Goal: Task Accomplishment & Management: Complete application form

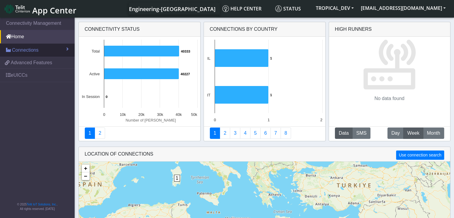
click at [25, 52] on span "Connections" at bounding box center [25, 50] width 27 height 7
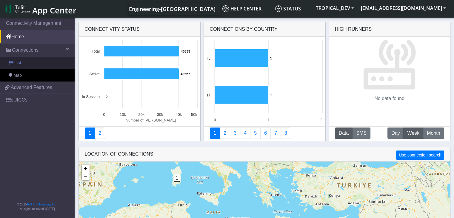
click at [24, 62] on link "List" at bounding box center [37, 63] width 75 height 13
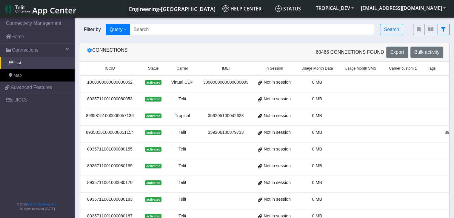
click at [128, 81] on div "1000000000000000052" at bounding box center [110, 82] width 54 height 7
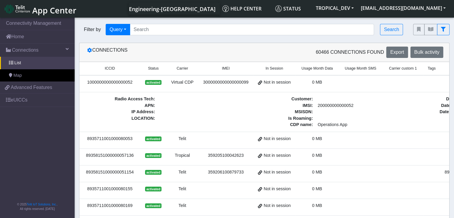
click at [128, 81] on div "1000000000000000052" at bounding box center [110, 82] width 54 height 7
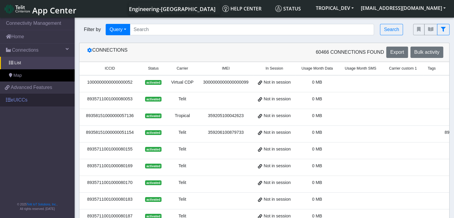
click at [23, 100] on link "eUICCs" at bounding box center [37, 100] width 75 height 13
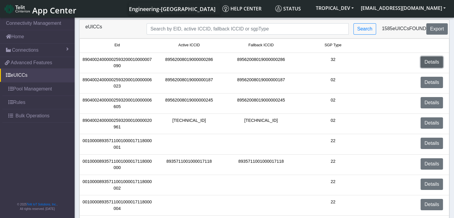
click at [429, 62] on link "Details" at bounding box center [432, 61] width 22 height 11
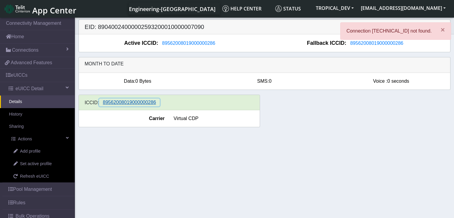
click at [131, 102] on span "89562008019000000286" at bounding box center [129, 102] width 53 height 5
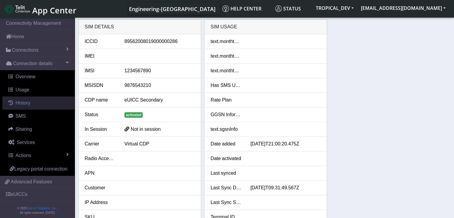
click at [23, 105] on span "History" at bounding box center [23, 102] width 15 height 5
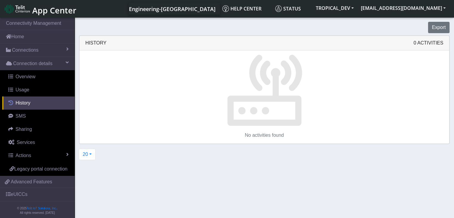
click at [23, 103] on span "History" at bounding box center [23, 102] width 15 height 5
click at [22, 35] on link "Home" at bounding box center [37, 36] width 75 height 13
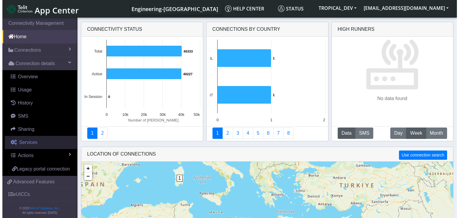
scroll to position [10, 0]
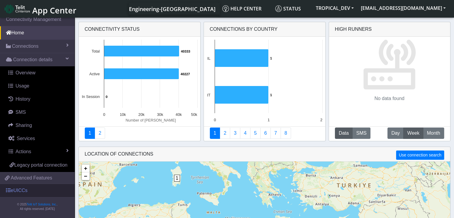
click at [18, 188] on link "eUICCs" at bounding box center [37, 190] width 75 height 13
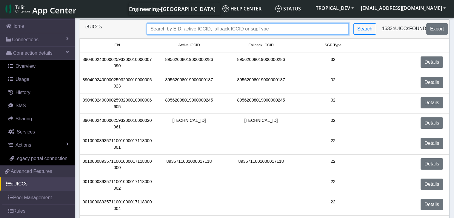
click at [154, 28] on input "Search..." at bounding box center [248, 28] width 202 height 11
paste input "89033023426500000000060317713703"
type input "89033023426500000000060317713703"
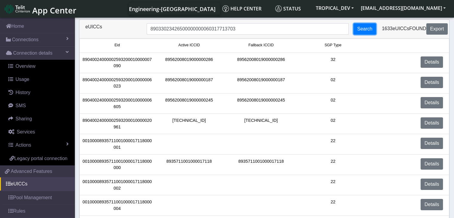
click at [368, 31] on button "Search" at bounding box center [365, 28] width 23 height 11
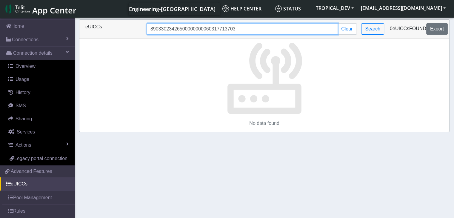
click at [262, 33] on input "89033023426500000000060317713703" at bounding box center [243, 28] width 192 height 11
click at [152, 28] on input "89033023426500000000060317713703" at bounding box center [243, 28] width 192 height 11
click at [150, 28] on input "89033023426500000000060317713703" at bounding box center [243, 28] width 192 height 11
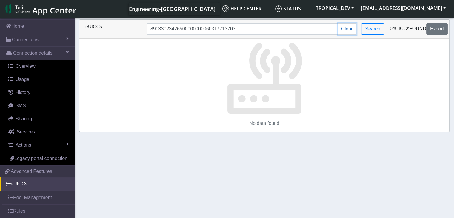
click at [347, 28] on button "Clear" at bounding box center [347, 28] width 19 height 11
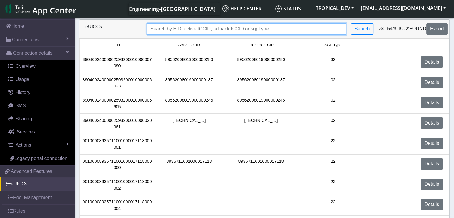
click at [157, 28] on input "Search..." at bounding box center [247, 28] width 200 height 11
paste input "89033023426500000000060317713703"
type input "89033023426500000000060317713703"
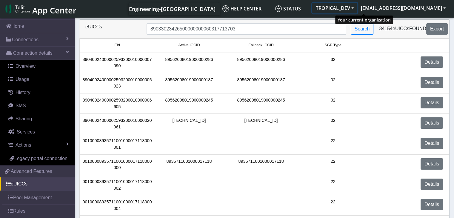
click at [358, 7] on button "TROPICAL_DEV" at bounding box center [335, 8] width 45 height 11
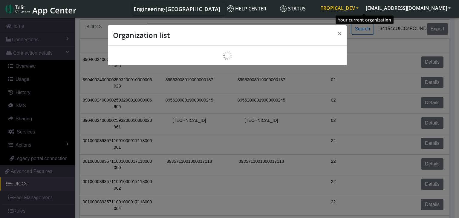
scroll to position [2, 0]
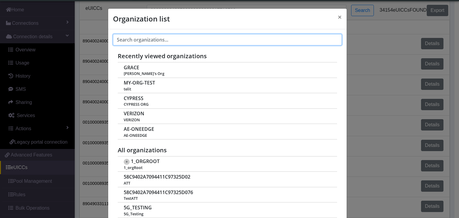
click at [146, 39] on input "text" at bounding box center [227, 39] width 229 height 11
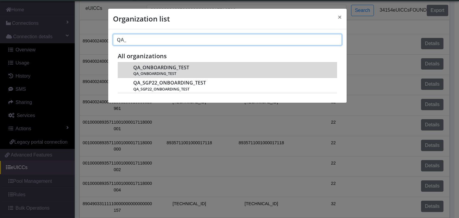
type input "QA_"
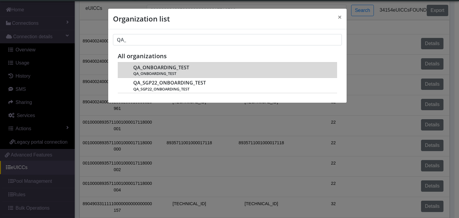
click at [160, 66] on span "QA_ONBOARDING_TEST" at bounding box center [161, 68] width 56 height 6
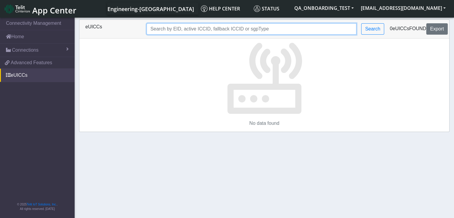
click at [157, 30] on input "Search..." at bounding box center [252, 28] width 210 height 11
paste input "89033023426500000000060317713703"
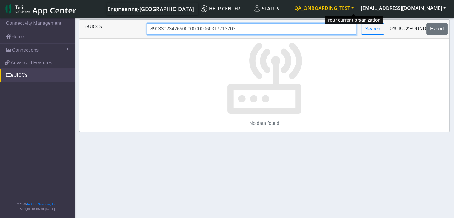
type input "89033023426500000000060317713703"
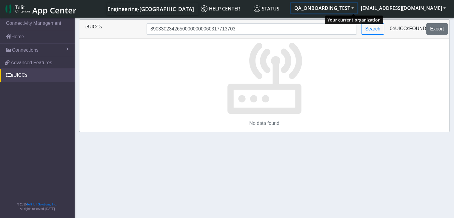
click at [358, 8] on button "QA_ONBOARDING_TEST" at bounding box center [324, 8] width 67 height 11
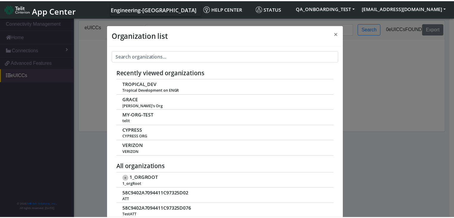
scroll to position [2, 0]
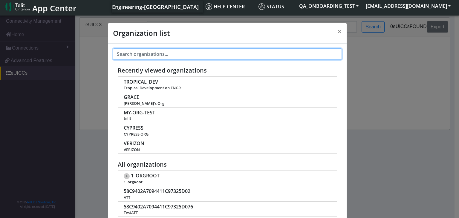
click at [128, 54] on input "text" at bounding box center [227, 53] width 229 height 11
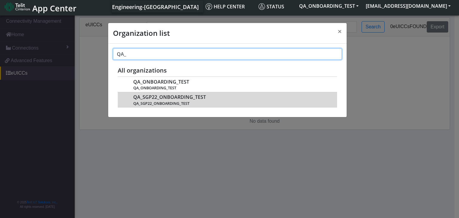
type input "QA_"
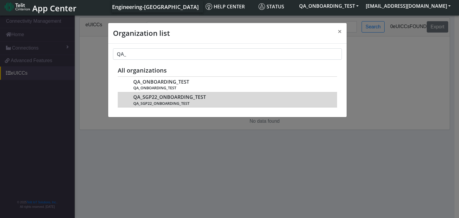
click at [142, 102] on span "QA_SGP22_ONBOARDING_TEST" at bounding box center [231, 103] width 197 height 4
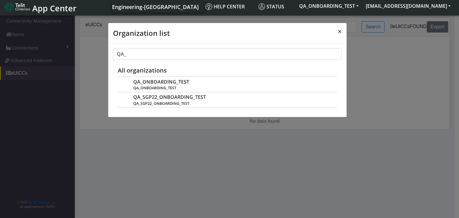
click at [341, 31] on span "×" at bounding box center [340, 31] width 4 height 10
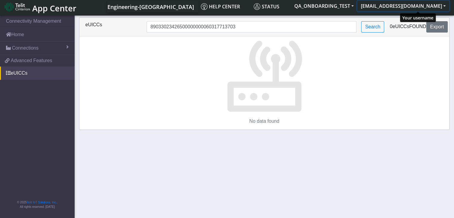
click at [444, 5] on button "[EMAIL_ADDRESS][DOMAIN_NAME]" at bounding box center [404, 6] width 92 height 11
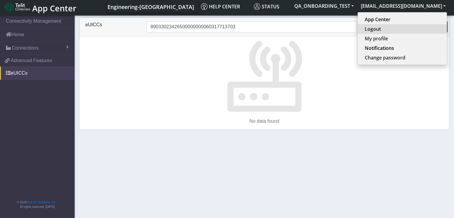
drag, startPoint x: 405, startPoint y: 29, endPoint x: 404, endPoint y: 32, distance: 3.3
click at [405, 29] on button "Logout" at bounding box center [402, 29] width 89 height 10
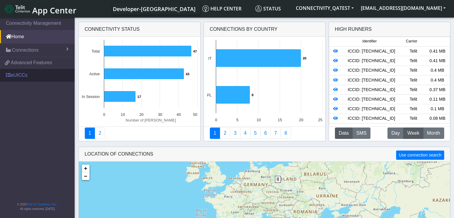
click at [24, 75] on link "eUICCs" at bounding box center [37, 75] width 75 height 13
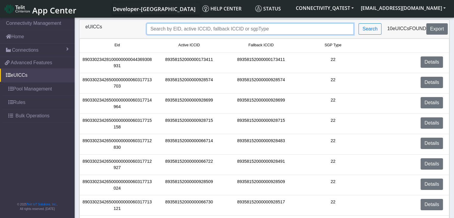
click at [164, 29] on input "Search..." at bounding box center [251, 28] width 208 height 11
drag, startPoint x: 156, startPoint y: 29, endPoint x: 159, endPoint y: 25, distance: 5.6
click at [156, 29] on input "Search..." at bounding box center [251, 28] width 208 height 11
paste input "89033023426500000000060317713703"
type input "89033023426500000000060317713703"
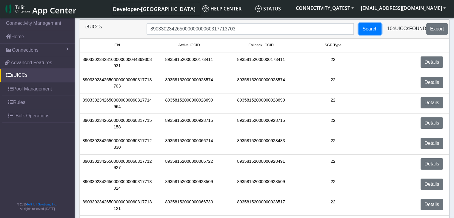
click at [373, 28] on button "Search" at bounding box center [370, 28] width 23 height 11
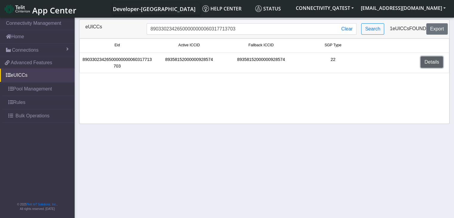
click at [431, 62] on link "Details" at bounding box center [432, 61] width 22 height 11
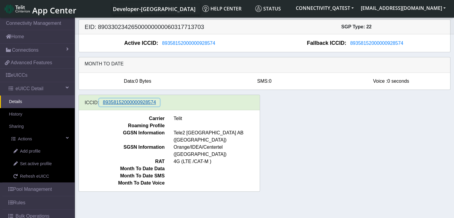
click at [131, 105] on span "89358152000000928574" at bounding box center [129, 102] width 53 height 5
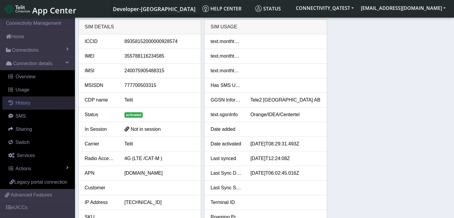
click at [20, 100] on span "History" at bounding box center [23, 102] width 15 height 5
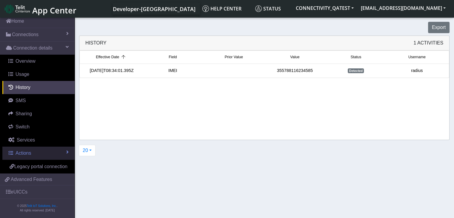
scroll to position [24, 0]
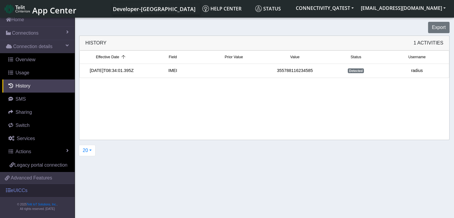
click at [14, 190] on link "eUICCs" at bounding box center [37, 190] width 75 height 13
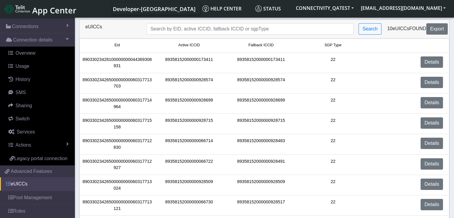
click at [24, 189] on link "eUICCs" at bounding box center [37, 183] width 75 height 13
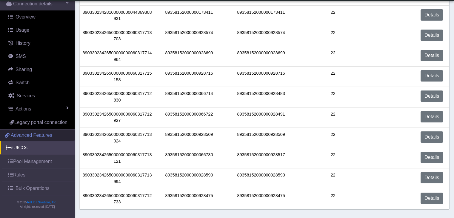
scroll to position [31, 0]
click at [22, 147] on link "eUICCs" at bounding box center [37, 147] width 75 height 13
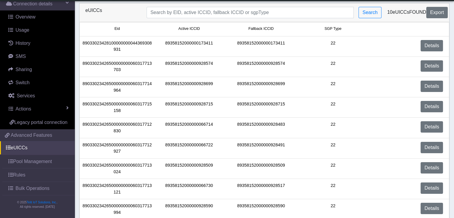
scroll to position [64, 0]
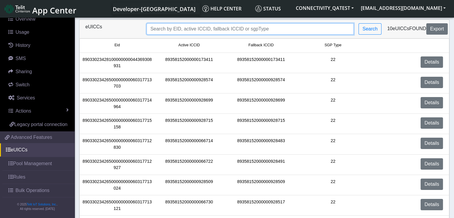
click at [173, 29] on input "Search..." at bounding box center [251, 28] width 208 height 11
paste input "89033023426500000000060317713703"
type input "89033023426500000000060317713703"
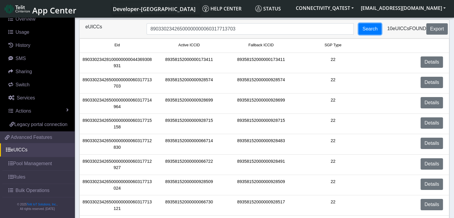
click at [368, 29] on button "Search" at bounding box center [370, 28] width 23 height 11
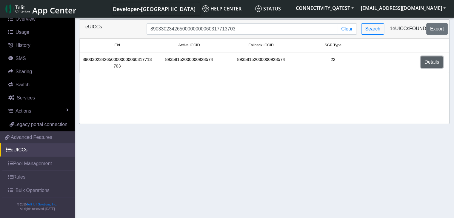
click at [434, 62] on link "Details" at bounding box center [432, 61] width 22 height 11
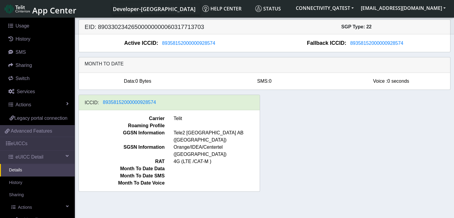
scroll to position [2, 0]
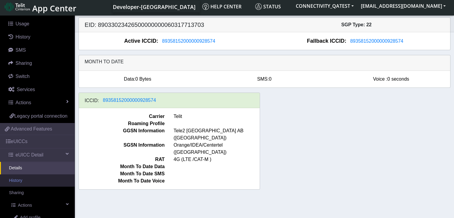
click at [19, 187] on link "History" at bounding box center [37, 181] width 75 height 13
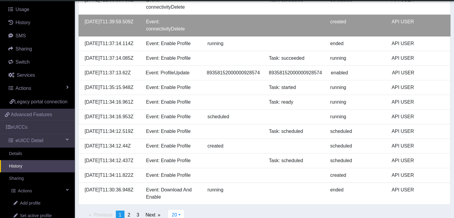
scroll to position [319, 0]
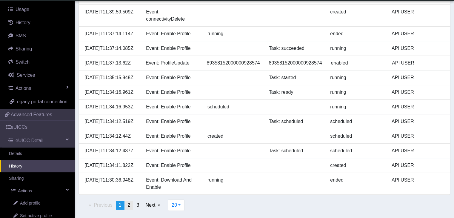
click at [128, 206] on span "2" at bounding box center [129, 205] width 3 height 5
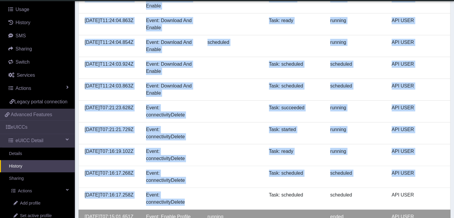
scroll to position [142, 0]
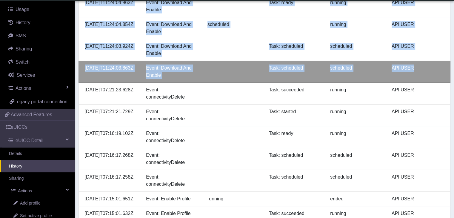
drag, startPoint x: 78, startPoint y: 1, endPoint x: 440, endPoint y: 82, distance: 370.7
click at [440, 82] on div "EID: 89033023426500000000060317713703 SGP Type: 22 Active ICCID: 89358152000000…" at bounding box center [265, 100] width 372 height 478
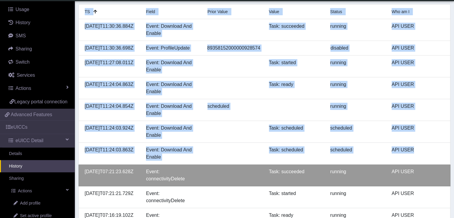
scroll to position [0, 0]
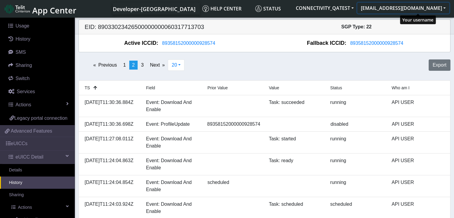
click at [445, 8] on button "[EMAIL_ADDRESS][DOMAIN_NAME]" at bounding box center [404, 8] width 92 height 11
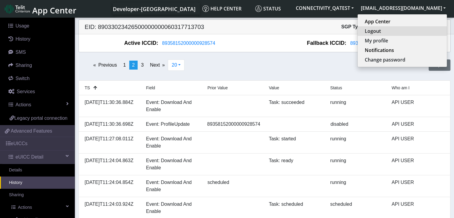
click at [410, 31] on button "Logout" at bounding box center [402, 31] width 89 height 10
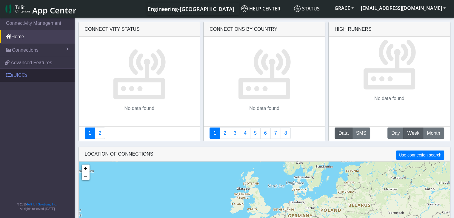
click at [21, 76] on link "eUICCs" at bounding box center [37, 75] width 75 height 13
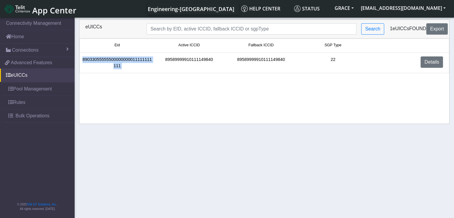
drag, startPoint x: 83, startPoint y: 59, endPoint x: 155, endPoint y: 58, distance: 72.0
click at [155, 58] on div "89033055555500000000011111111111 89589999910111149840 89589999910111149840 22 D…" at bounding box center [264, 62] width 367 height 13
copy div "89033055555500000000011111111111"
click at [208, 58] on div "89589999910111149840" at bounding box center [189, 62] width 72 height 13
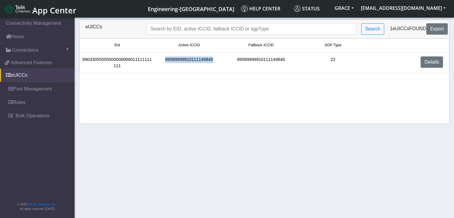
drag, startPoint x: 213, startPoint y: 60, endPoint x: 165, endPoint y: 57, distance: 47.9
click at [165, 57] on div "89589999910111149840" at bounding box center [189, 62] width 72 height 13
click at [166, 59] on div "89589999910111149840" at bounding box center [189, 62] width 72 height 13
drag, startPoint x: 166, startPoint y: 59, endPoint x: 226, endPoint y: 59, distance: 59.8
click at [226, 59] on div "89033055555500000000011111111111 89589999910111149840 89589999910111149840 22 D…" at bounding box center [264, 62] width 367 height 13
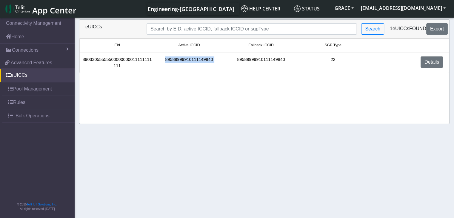
copy div "89589999910111149840"
click at [25, 88] on link "Pool Management" at bounding box center [38, 88] width 72 height 13
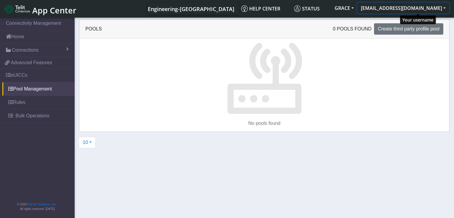
click at [445, 8] on button "[EMAIL_ADDRESS][DOMAIN_NAME]" at bounding box center [404, 8] width 92 height 11
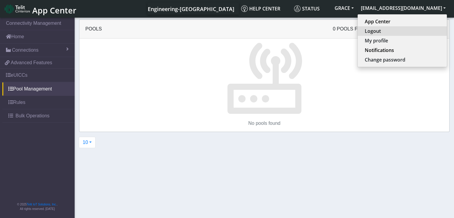
click at [401, 29] on button "Logout" at bounding box center [402, 31] width 89 height 10
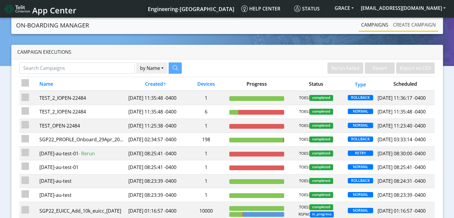
click at [414, 25] on link "Create campaign" at bounding box center [415, 25] width 48 height 12
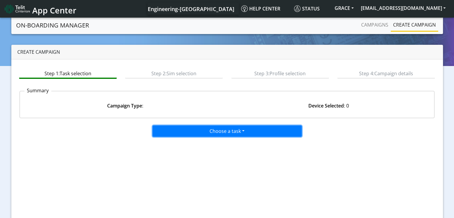
click at [212, 130] on button "Choose a task" at bounding box center [227, 131] width 149 height 11
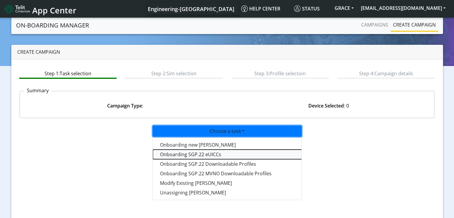
click at [201, 153] on tasksgp22eUICC-dropdown "Onboarding SGP.22 eUICCs" at bounding box center [227, 155] width 149 height 10
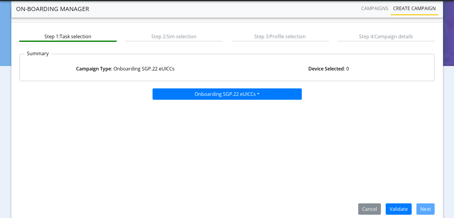
scroll to position [44, 0]
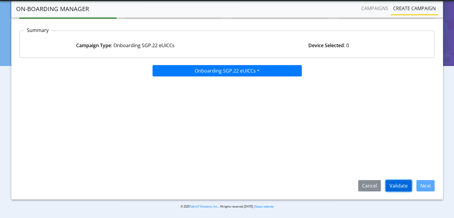
click at [397, 187] on button "Validate" at bounding box center [399, 185] width 26 height 11
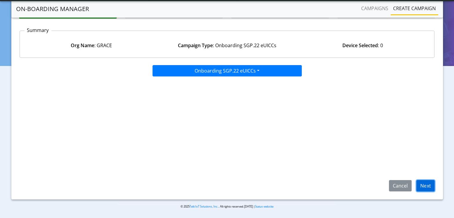
click at [423, 185] on button "Next" at bounding box center [426, 185] width 18 height 11
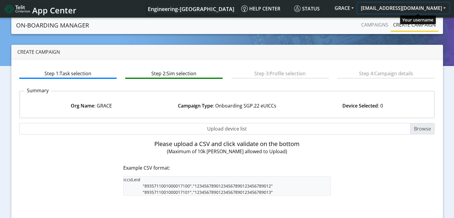
click at [443, 9] on button "[EMAIL_ADDRESS][DOMAIN_NAME]" at bounding box center [404, 8] width 92 height 11
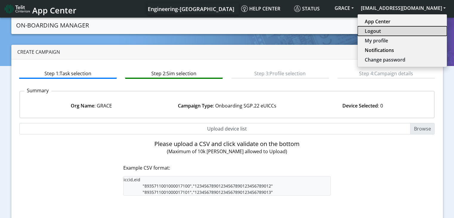
click at [403, 27] on button "Logout" at bounding box center [402, 31] width 89 height 10
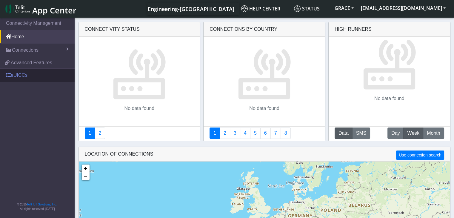
click at [21, 73] on link "eUICCs" at bounding box center [37, 75] width 75 height 13
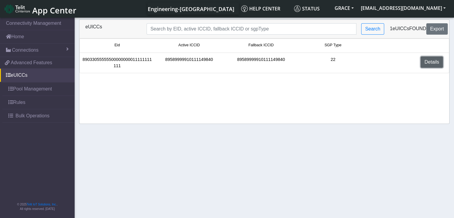
click at [439, 59] on link "Details" at bounding box center [432, 61] width 22 height 11
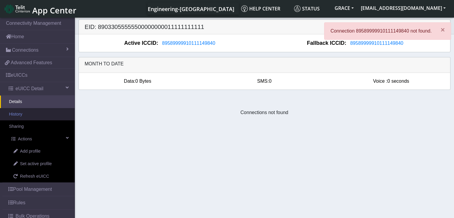
click at [18, 112] on link "History" at bounding box center [37, 114] width 75 height 13
